Goal: Find contact information: Find contact information

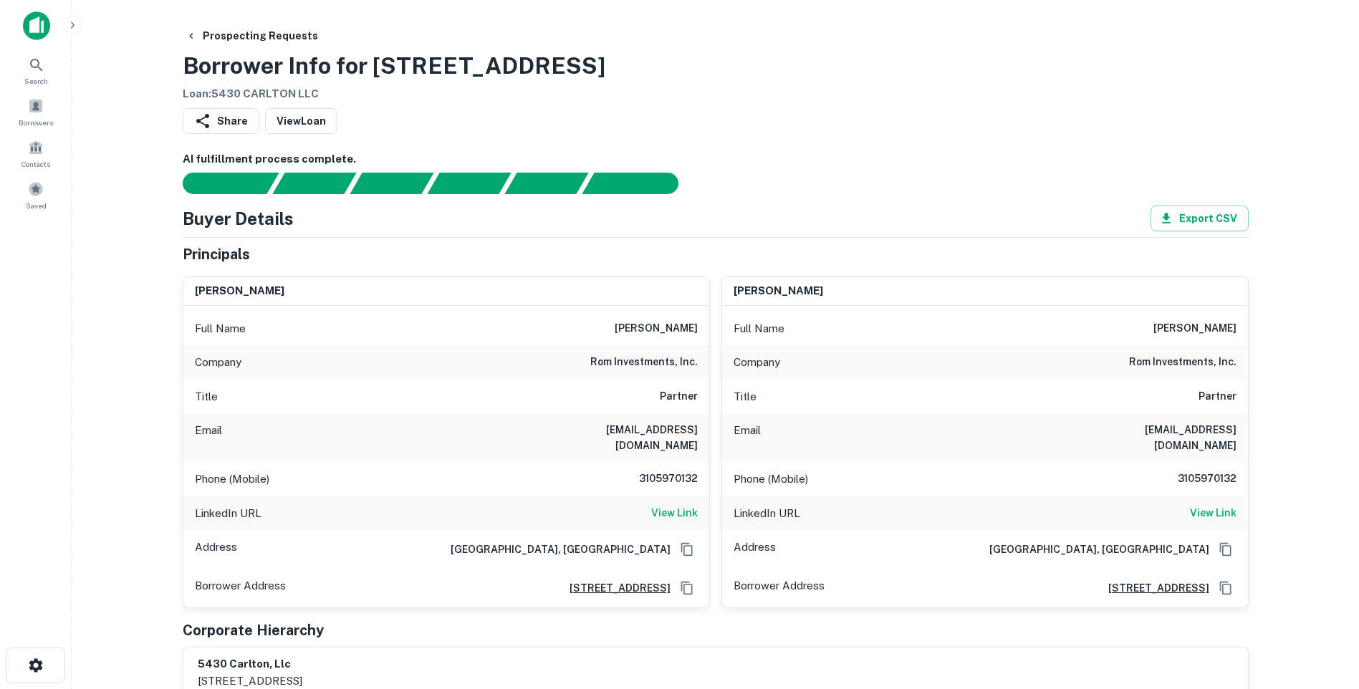
click at [674, 471] on h6 "3105970132" at bounding box center [655, 479] width 86 height 17
copy h6 "3105970132"
click at [262, 38] on button "Prospecting Requests" at bounding box center [252, 36] width 144 height 26
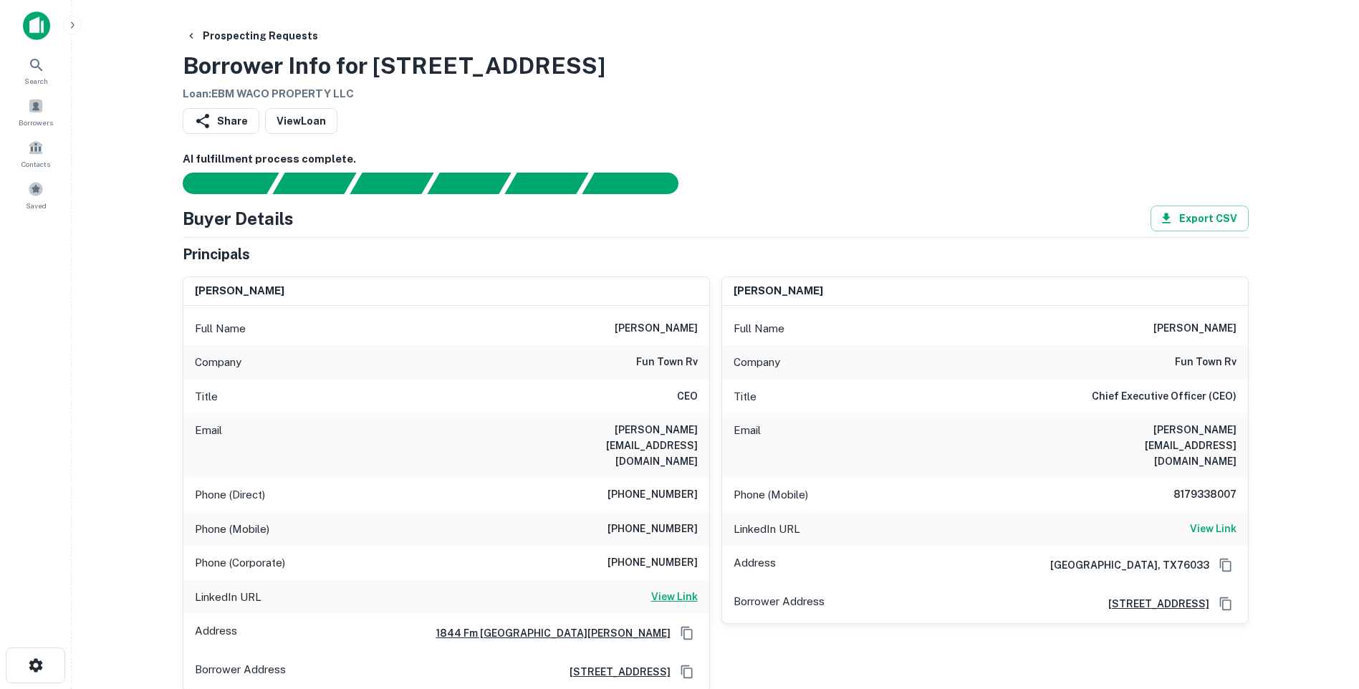
click at [661, 589] on h6 "View Link" at bounding box center [674, 597] width 47 height 16
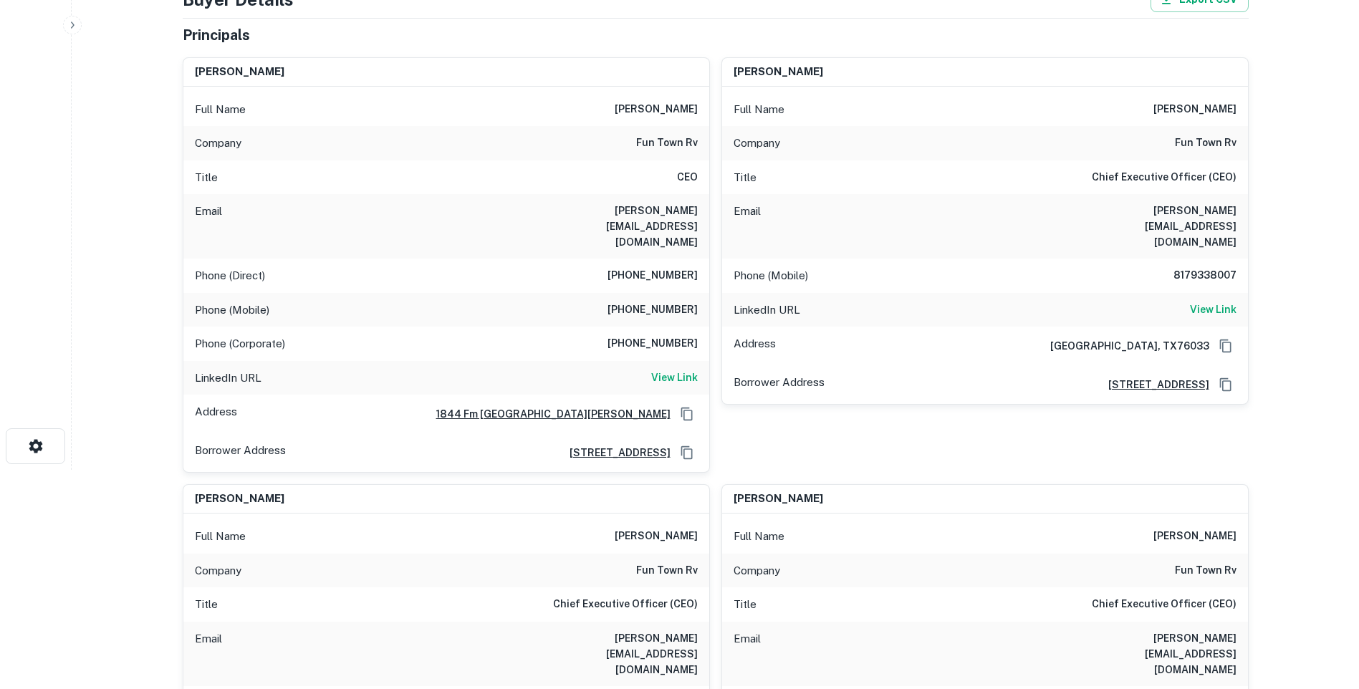
scroll to position [215, 0]
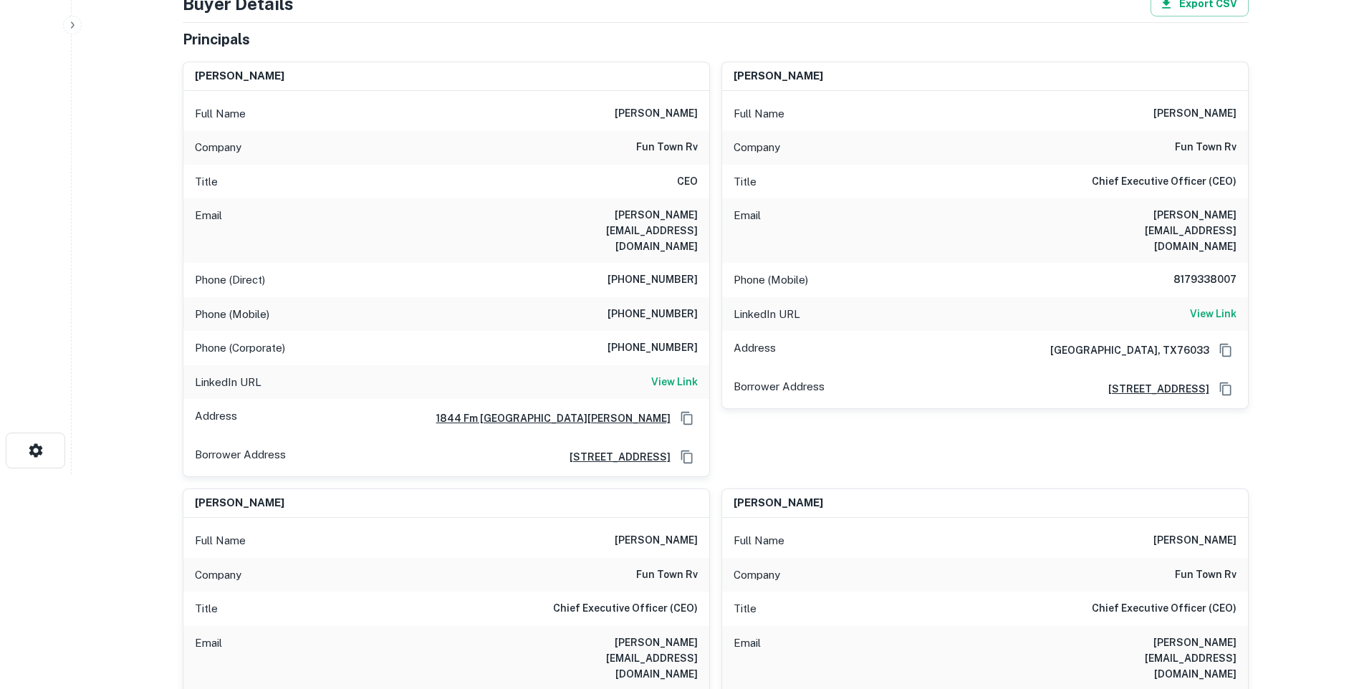
click at [663, 306] on h6 "(817) 933-8007" at bounding box center [652, 314] width 90 height 17
copy h6 "(817) 933-8007"
click at [668, 263] on div "Phone (Direct) (254) 854-2489" at bounding box center [446, 280] width 526 height 34
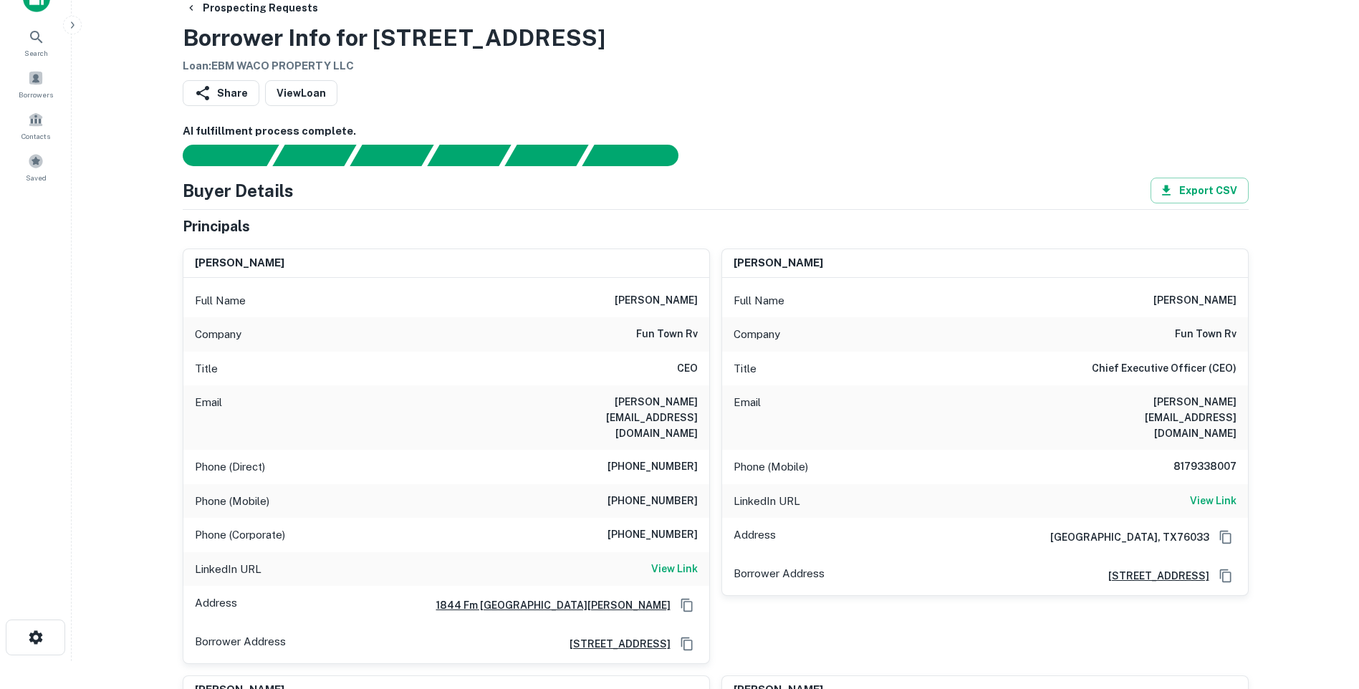
scroll to position [0, 0]
